Goal: Transaction & Acquisition: Book appointment/travel/reservation

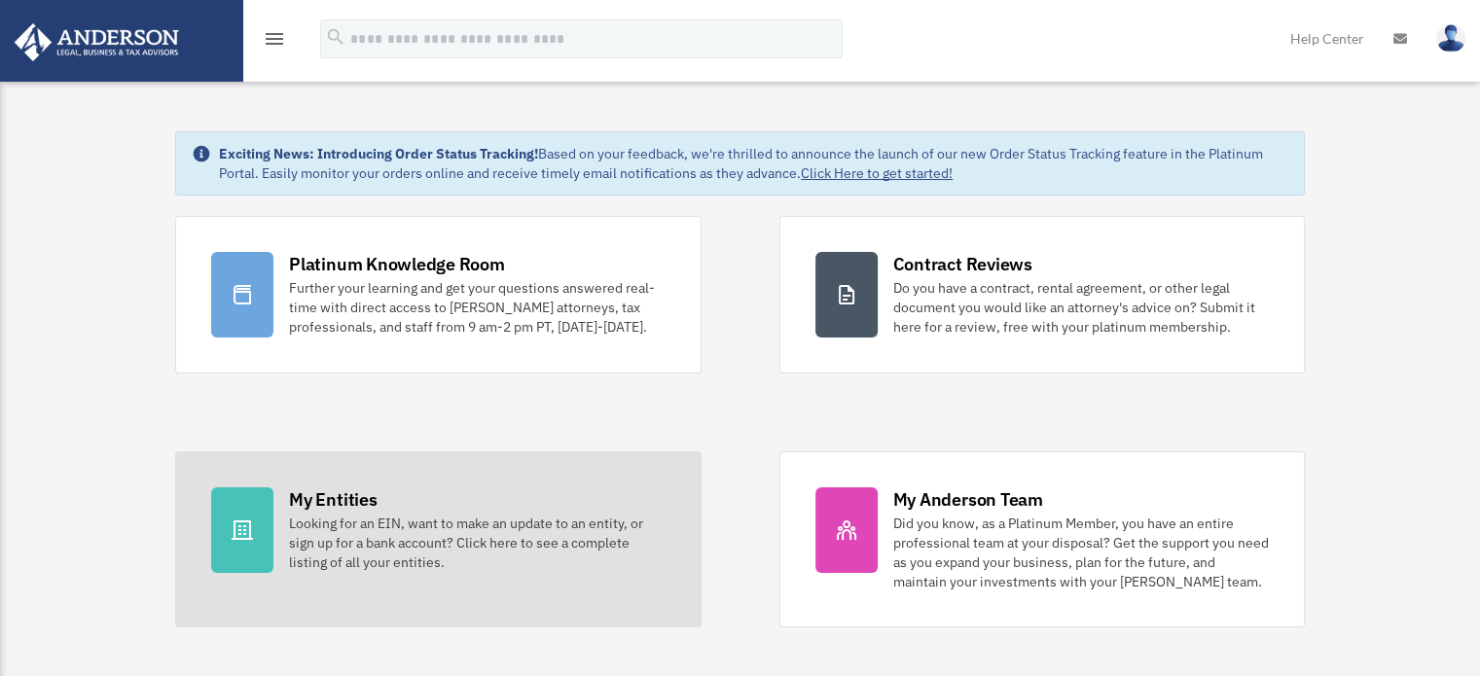
click at [257, 531] on div at bounding box center [242, 531] width 62 height 86
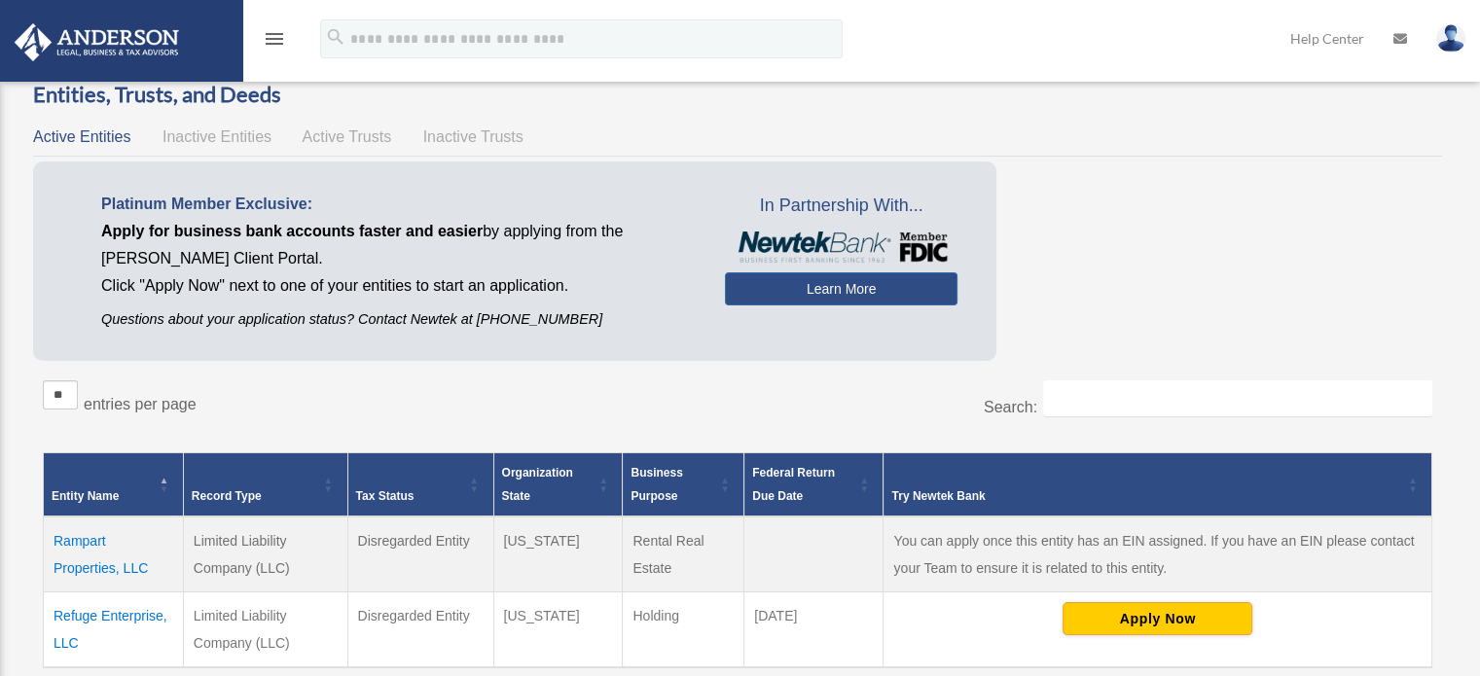
scroll to position [39, 0]
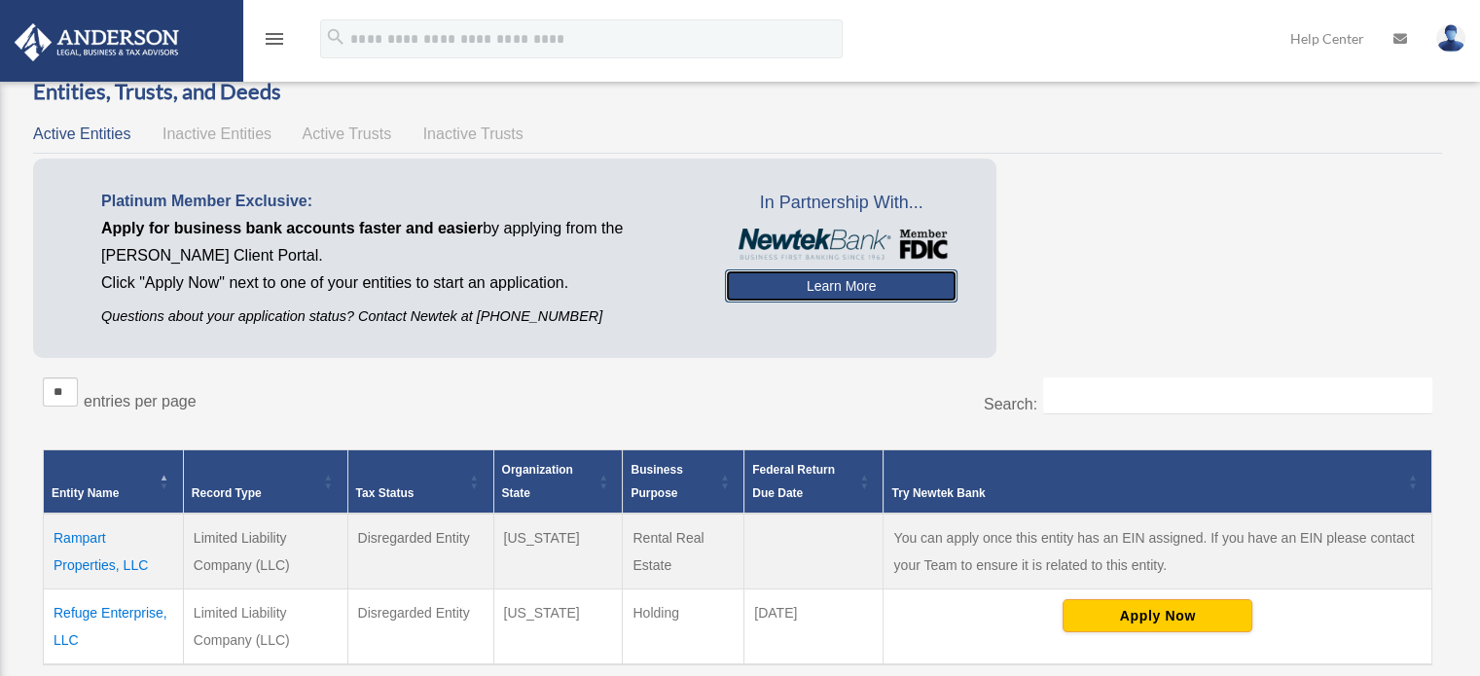
click at [862, 281] on link "Learn More" at bounding box center [841, 286] width 233 height 33
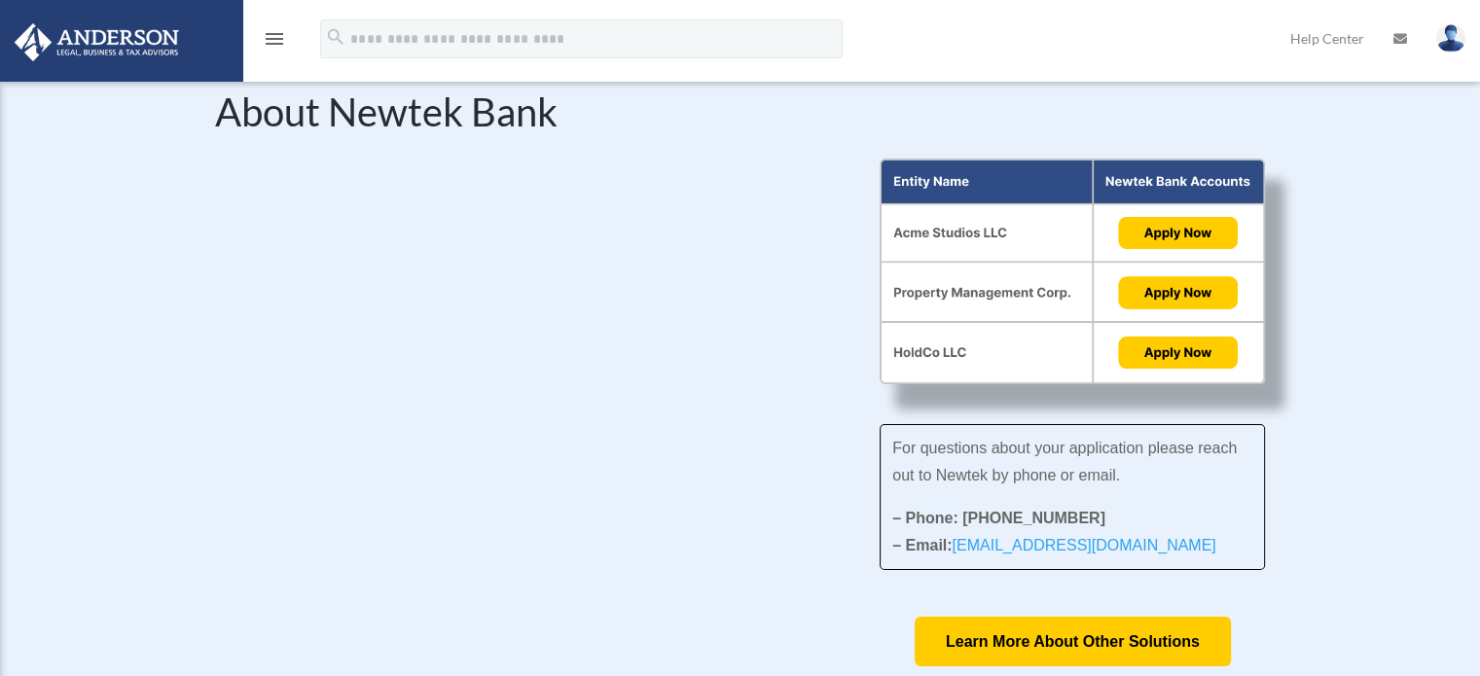
click at [272, 34] on icon "menu" at bounding box center [274, 38] width 23 height 23
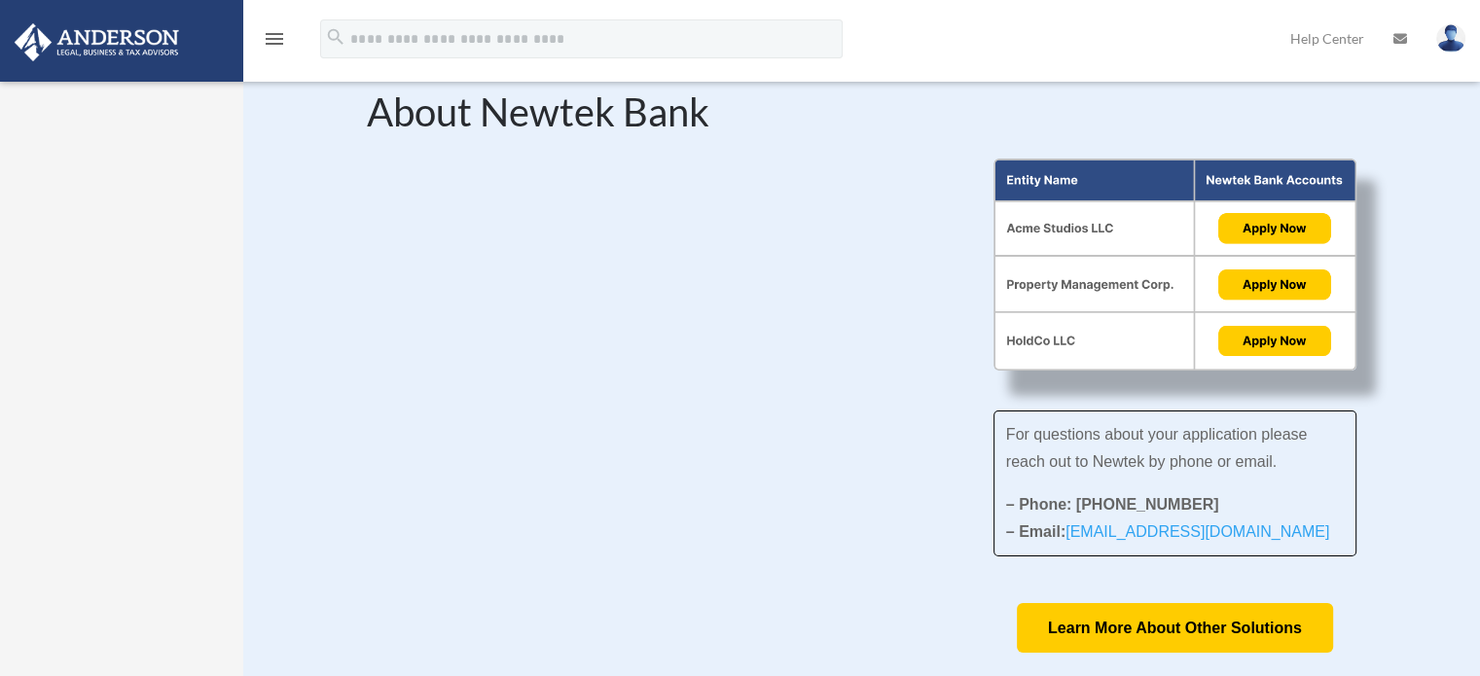
click at [1448, 39] on img at bounding box center [1450, 38] width 29 height 28
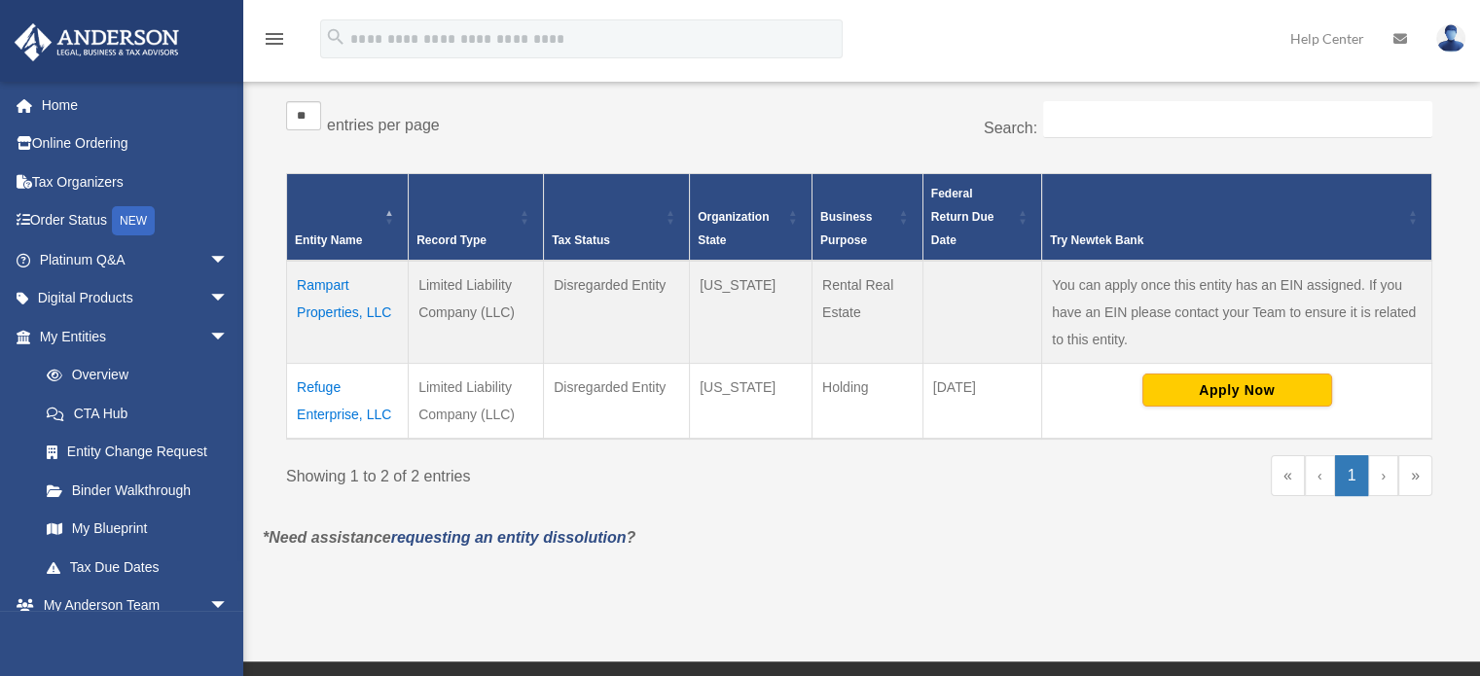
scroll to position [322, 0]
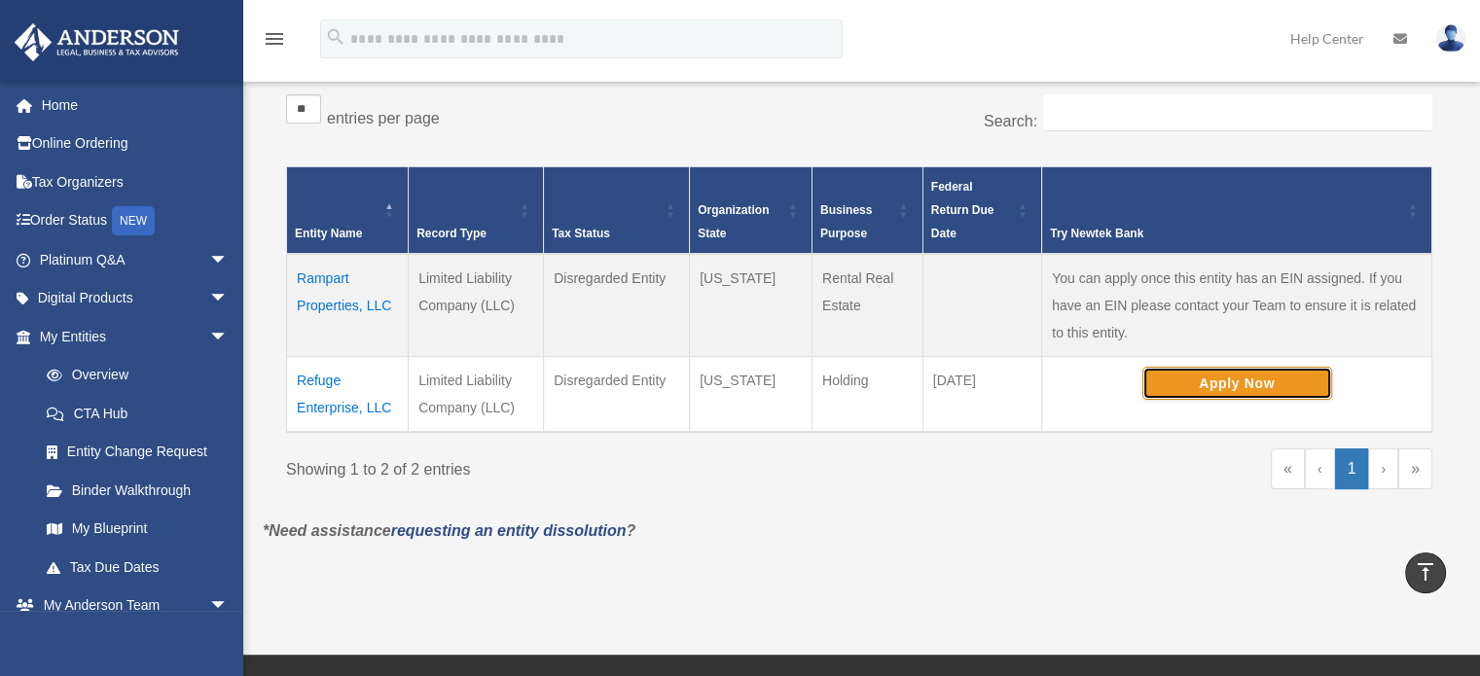
click at [1208, 381] on button "Apply Now" at bounding box center [1237, 383] width 190 height 33
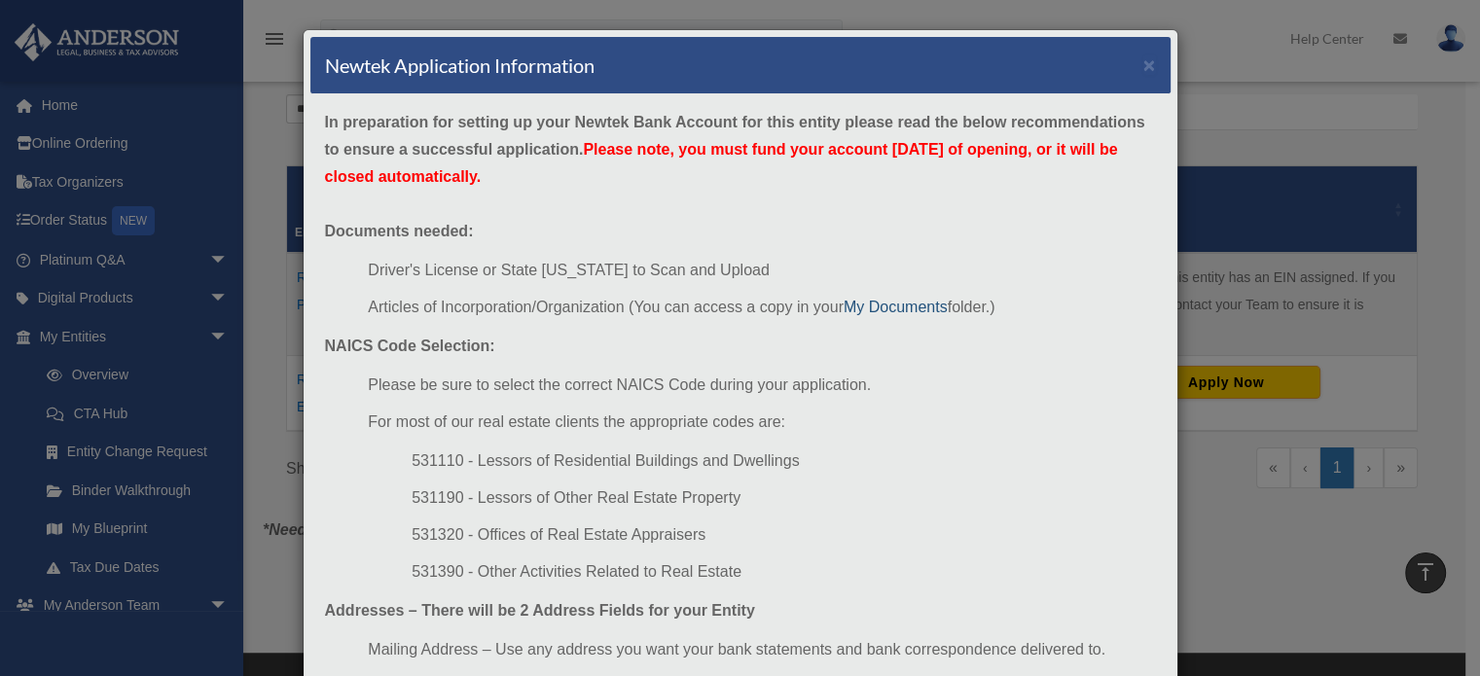
click at [895, 302] on link "My Documents" at bounding box center [896, 307] width 104 height 17
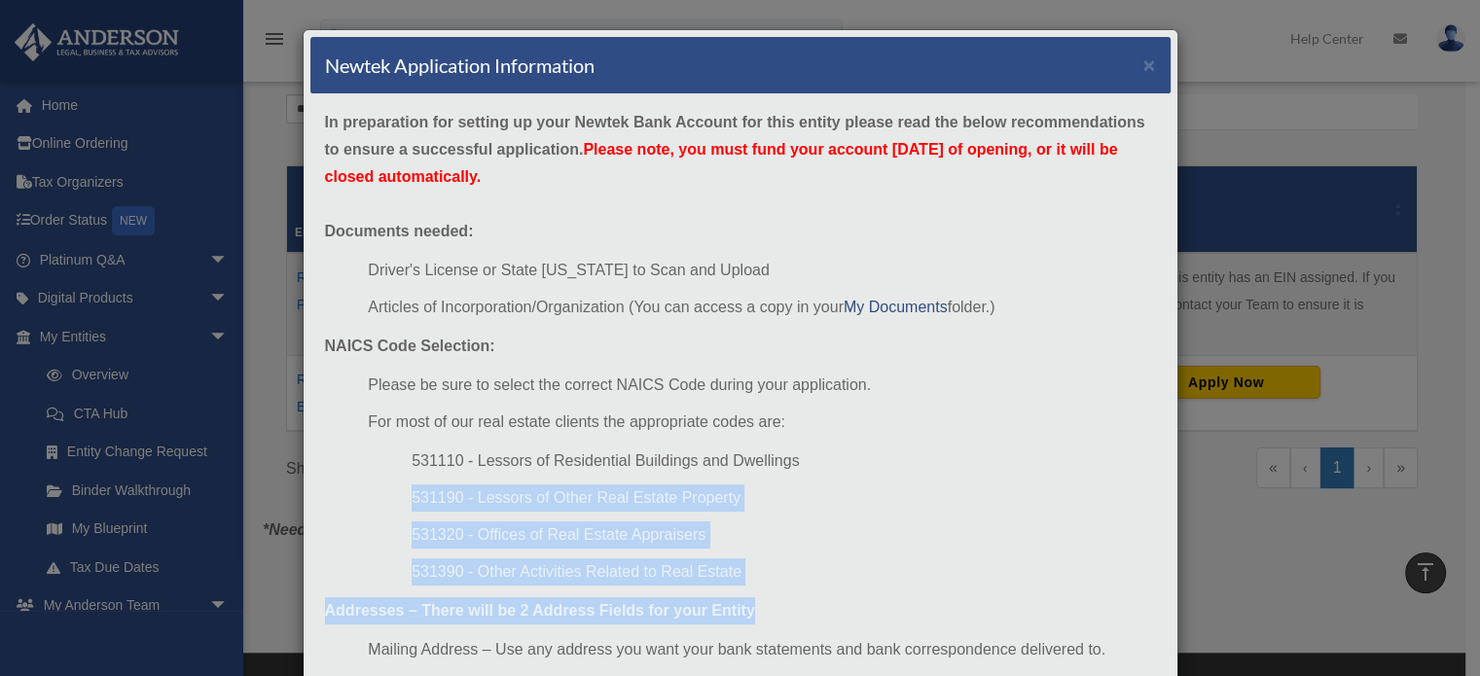
drag, startPoint x: 1113, startPoint y: 445, endPoint x: 1127, endPoint y: 611, distance: 167.0
click at [1127, 611] on div "In preparation for setting up your Newtek Bank Account for this entity please r…" at bounding box center [740, 475] width 860 height 762
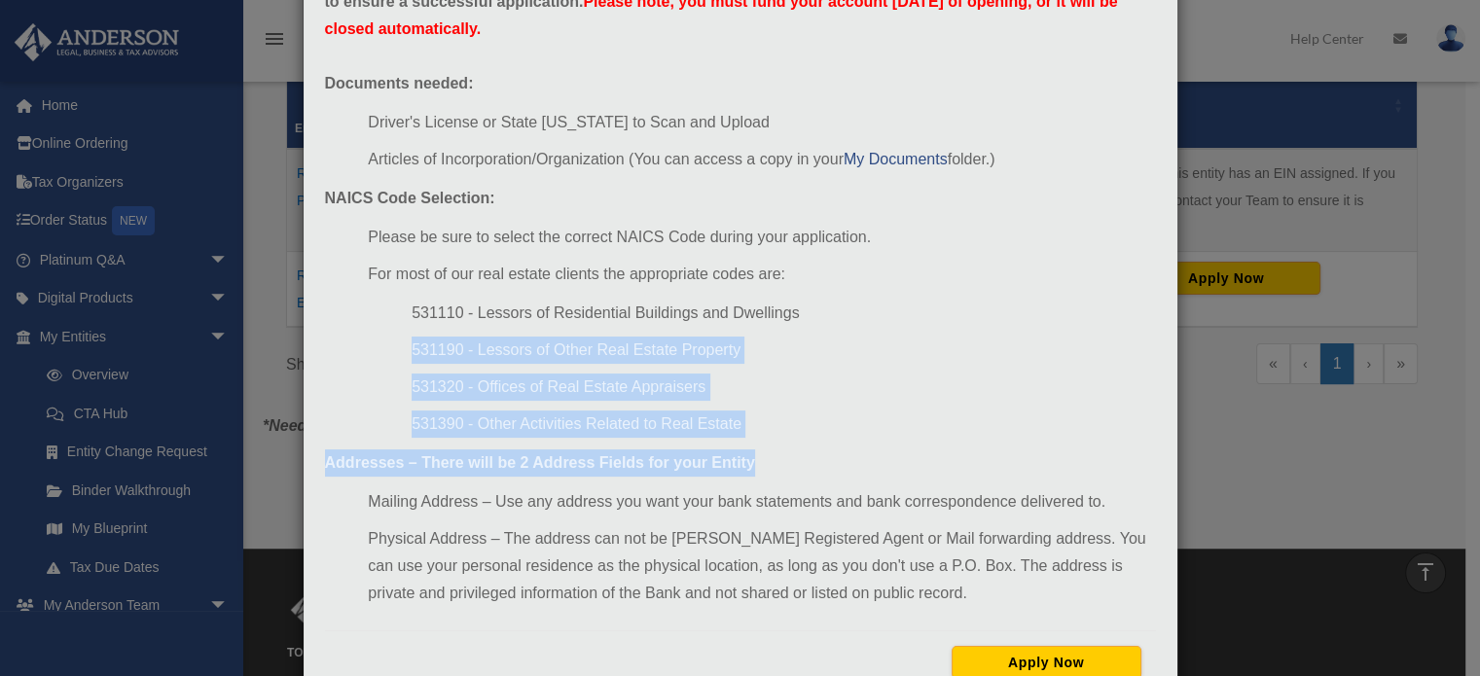
scroll to position [215, 0]
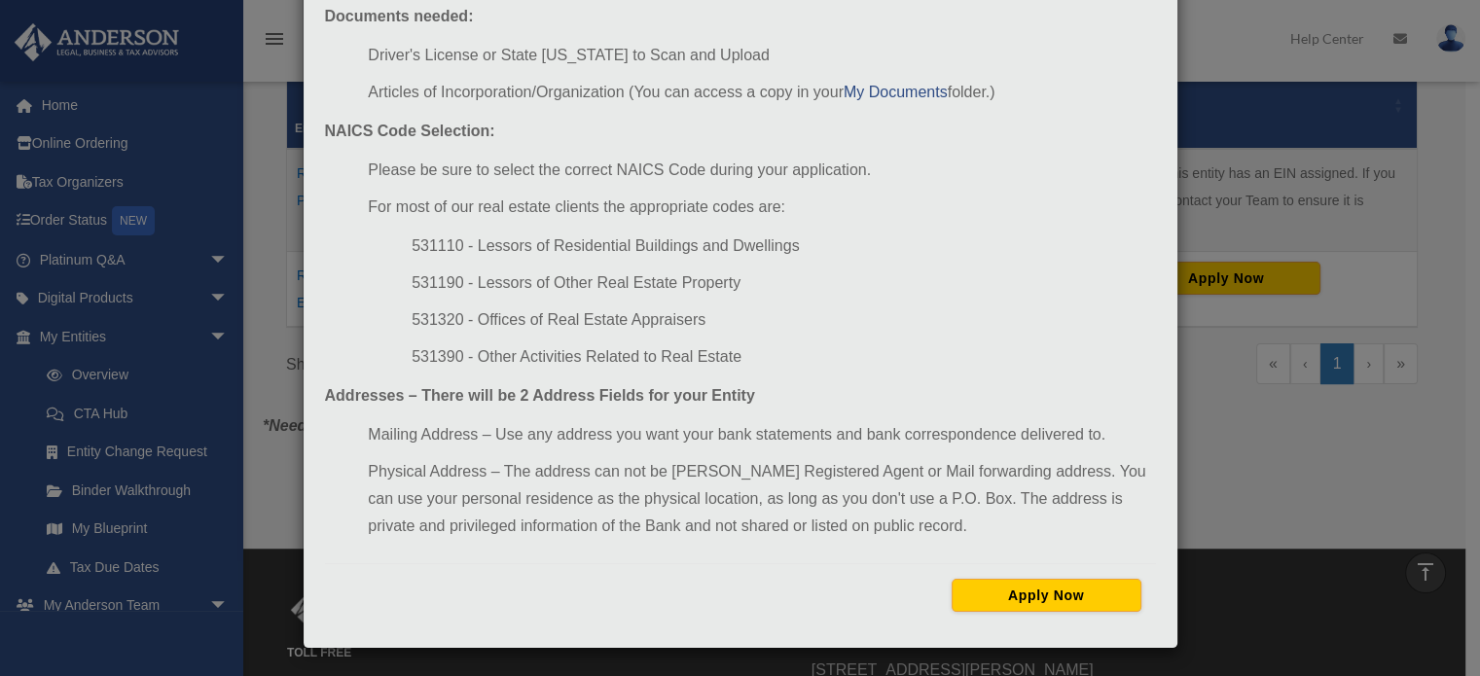
click at [1100, 422] on li "Mailing Address – Use any address you want your bank statements and bank corres…" at bounding box center [761, 434] width 787 height 27
click at [1077, 598] on button "Apply Now" at bounding box center [1047, 595] width 190 height 33
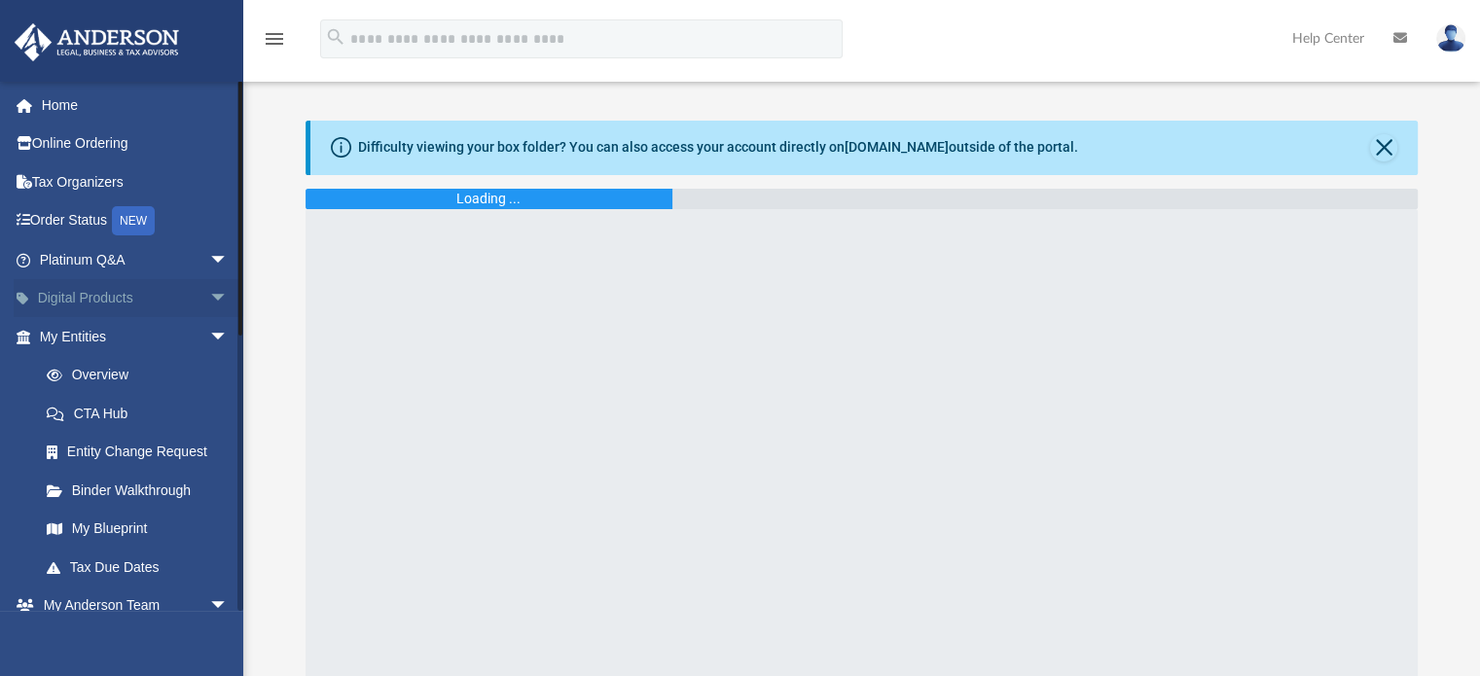
click at [209, 293] on span "arrow_drop_down" at bounding box center [228, 299] width 39 height 40
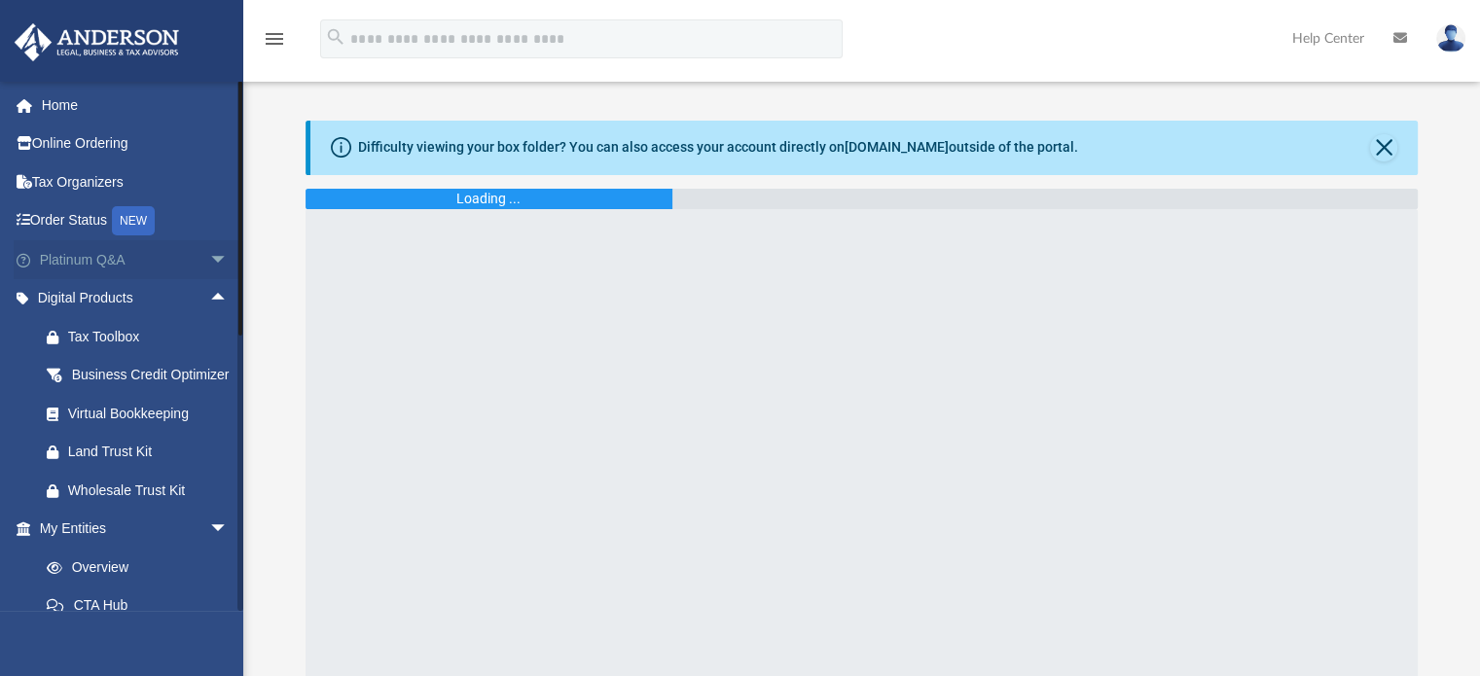
click at [209, 254] on span "arrow_drop_down" at bounding box center [228, 260] width 39 height 40
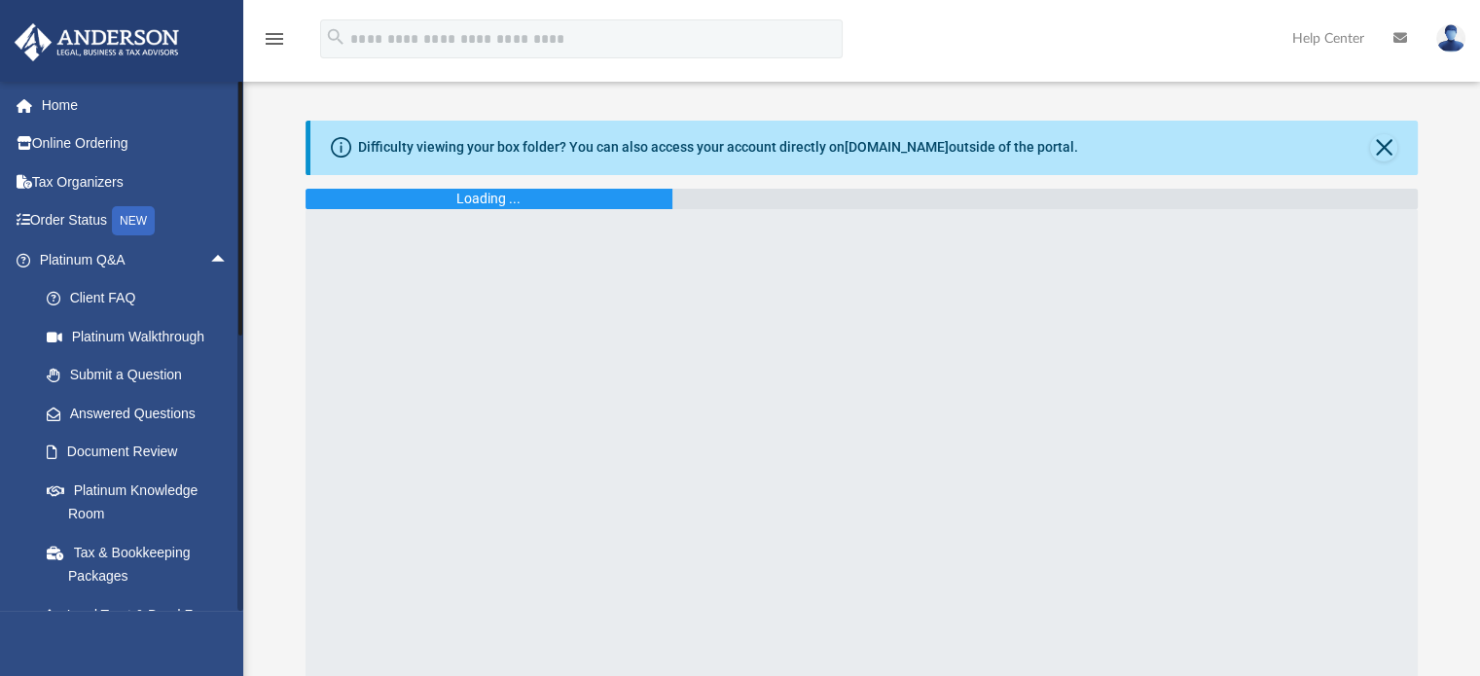
scroll to position [393, 0]
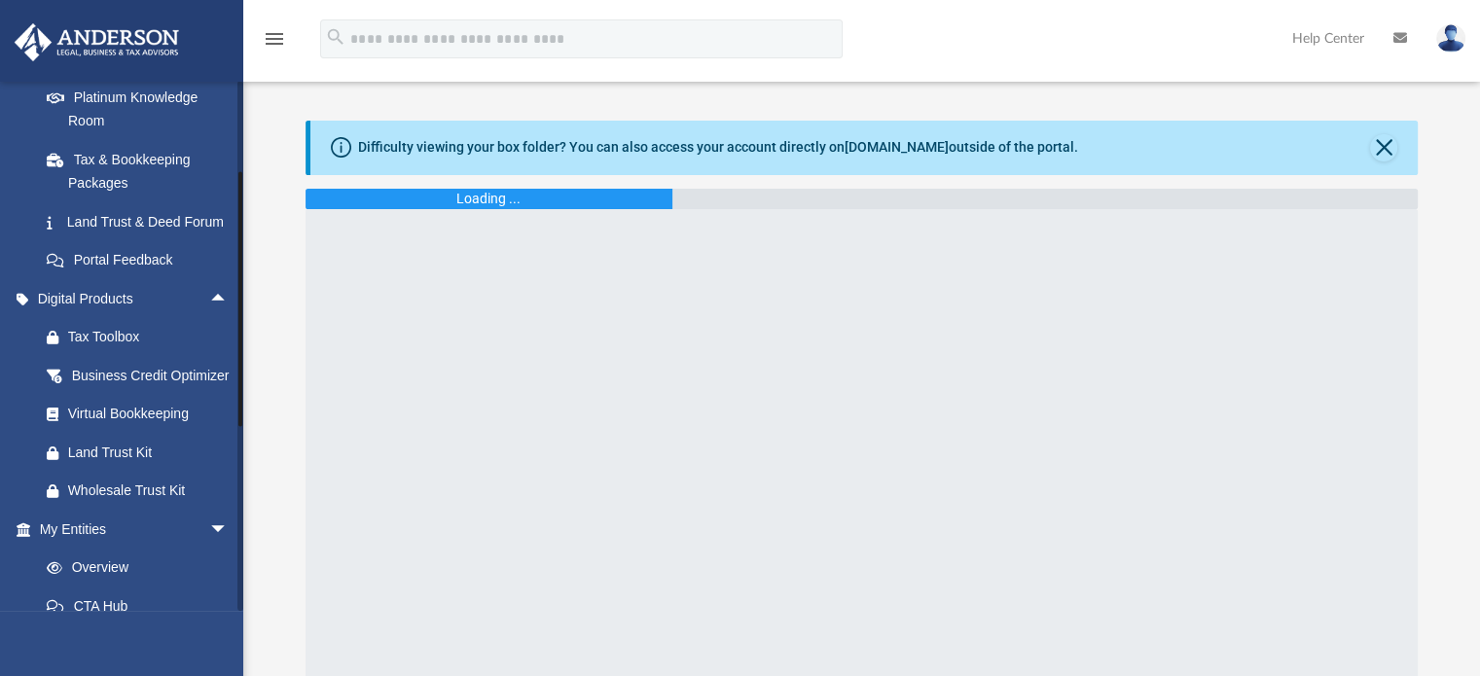
click at [239, 403] on div at bounding box center [240, 346] width 6 height 530
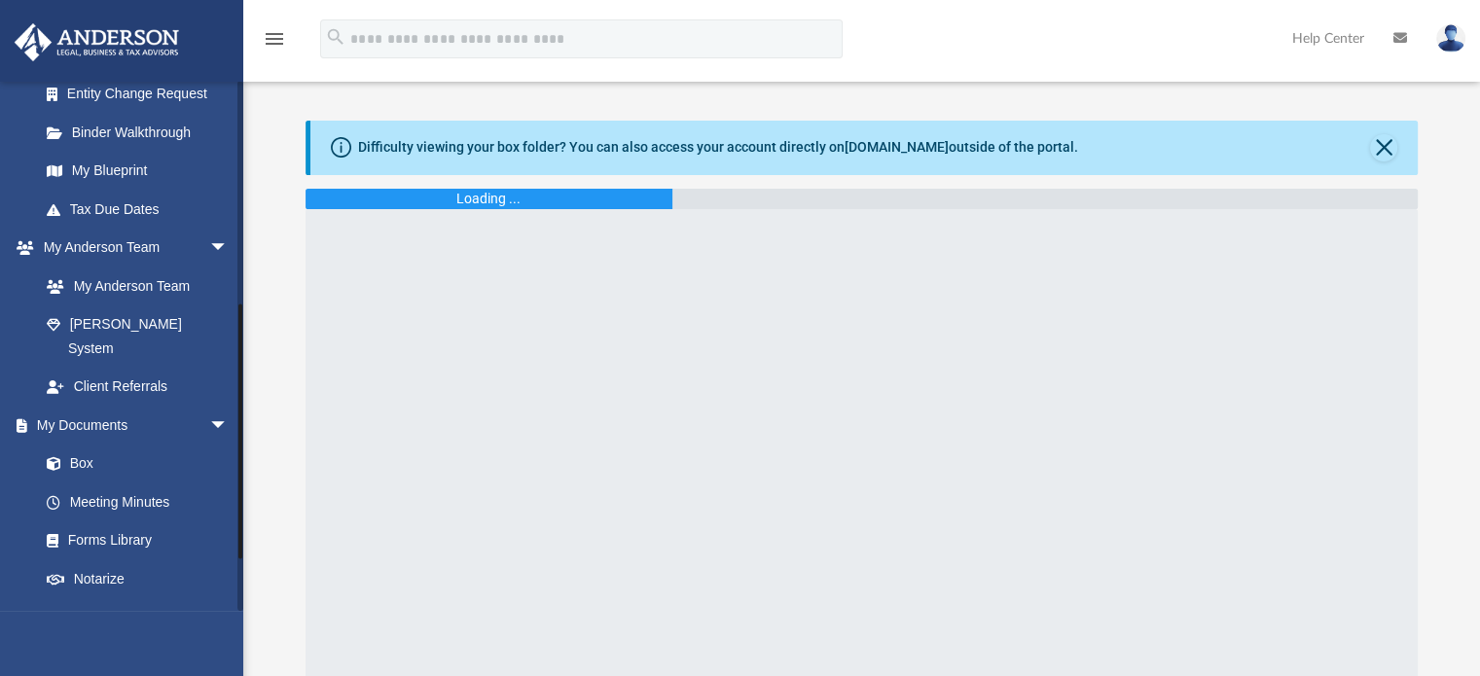
drag, startPoint x: 239, startPoint y: 416, endPoint x: 238, endPoint y: 542, distance: 126.5
click at [238, 542] on div at bounding box center [240, 432] width 4 height 255
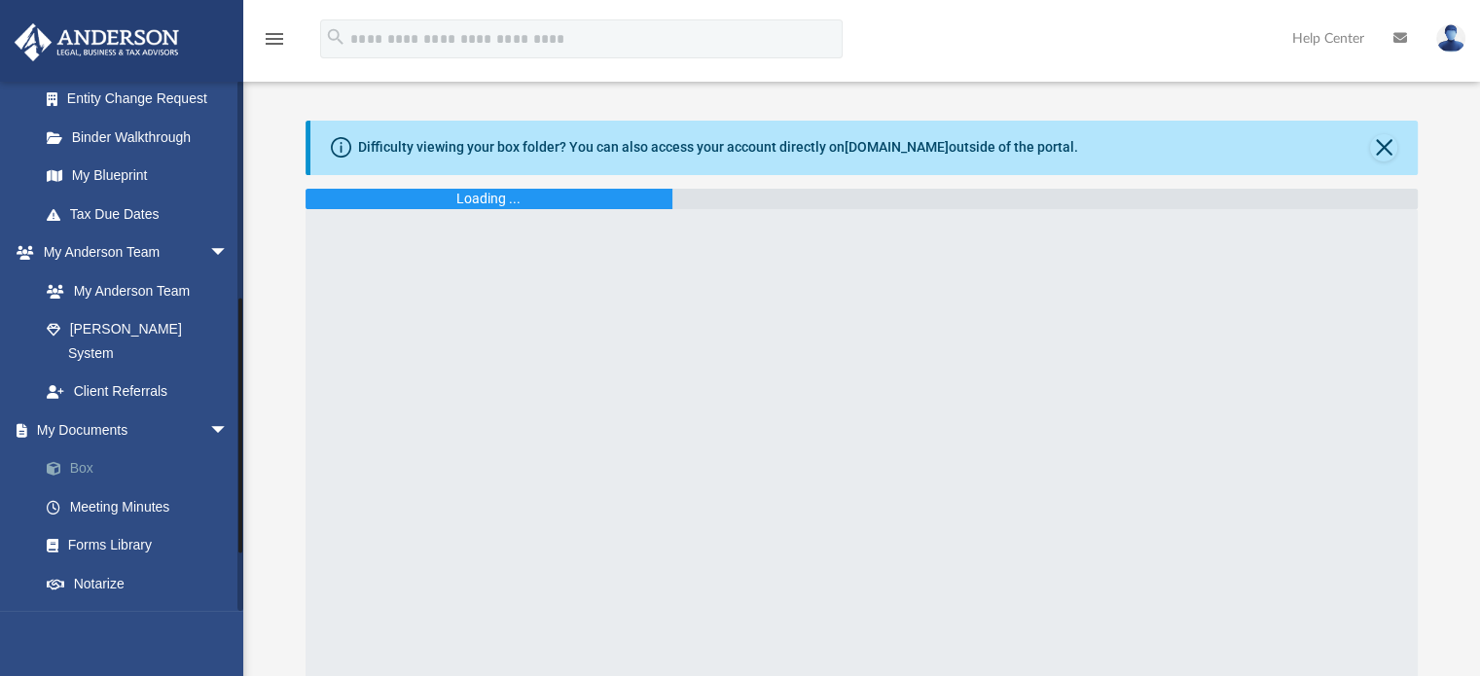
click at [75, 489] on link "Box" at bounding box center [142, 469] width 231 height 39
click at [57, 476] on span at bounding box center [63, 469] width 13 height 14
click at [1380, 143] on button "Close" at bounding box center [1383, 147] width 27 height 27
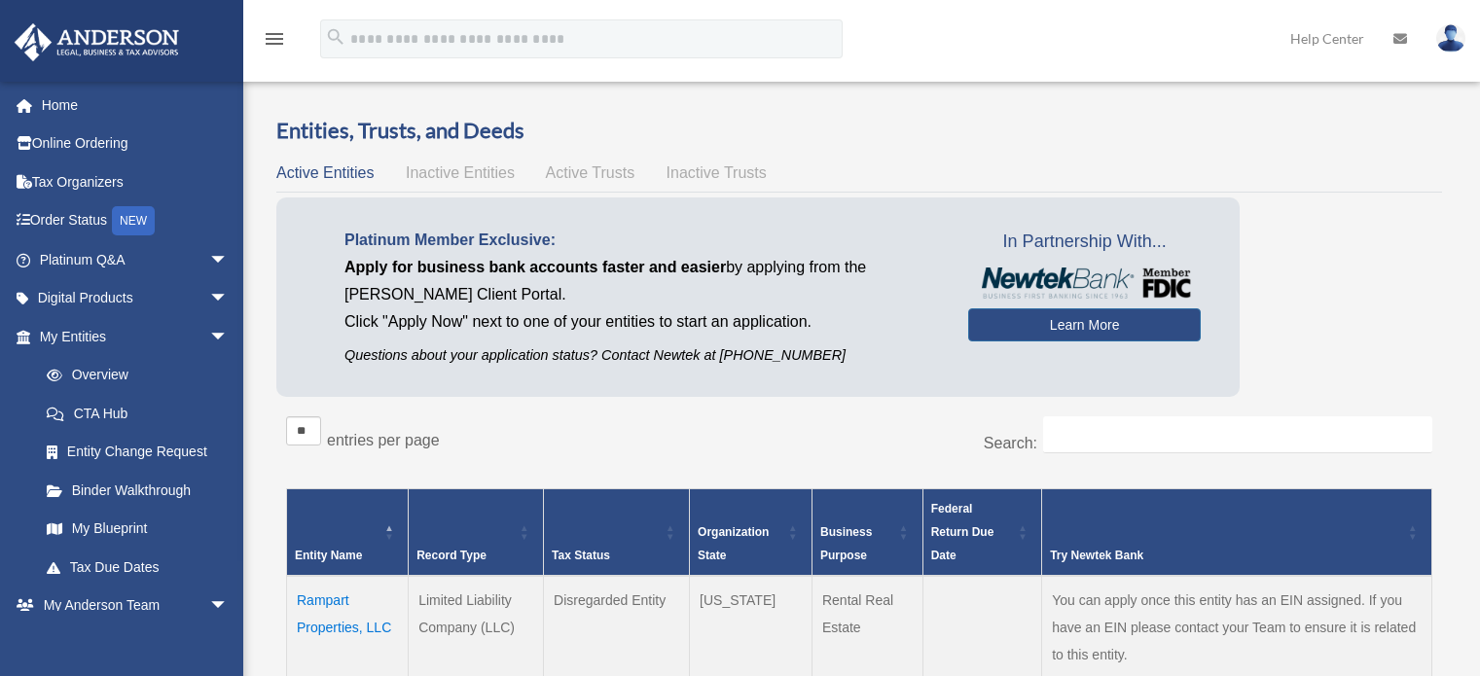
scroll to position [426, 0]
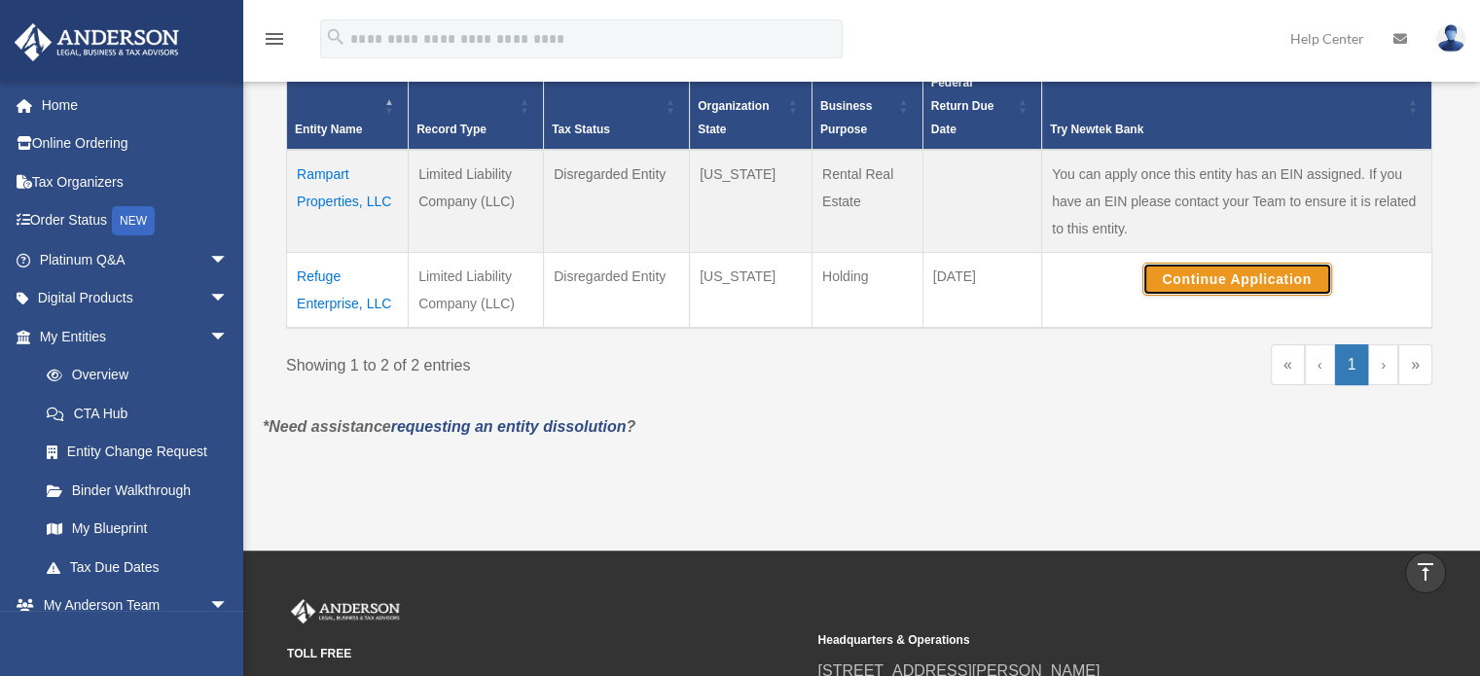
click at [1191, 274] on button "Continue Application" at bounding box center [1237, 279] width 190 height 33
